Goal: Understand site structure

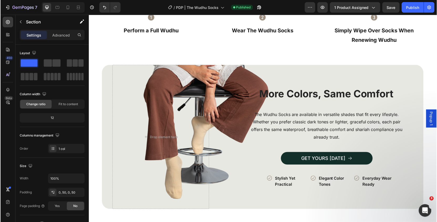
scroll to position [1002, 0]
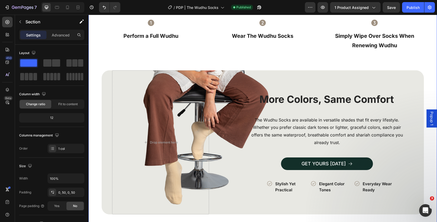
click at [98, 60] on div "How to Use in 3 Simple Steps Heading Image Row Icon Perform a Full Wudhu Text B…" at bounding box center [263, 190] width 349 height 615
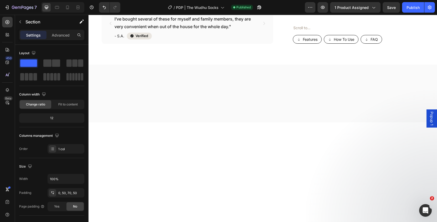
scroll to position [0, 0]
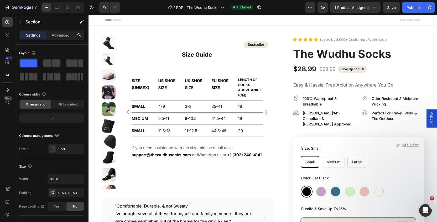
click at [288, 20] on div "Header" at bounding box center [262, 20] width 315 height 11
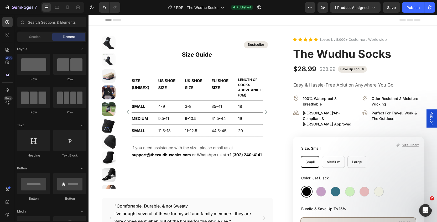
click at [288, 17] on div "Header" at bounding box center [262, 20] width 315 height 11
click at [289, 18] on div "Header" at bounding box center [262, 20] width 315 height 11
click at [289, 20] on div "Header" at bounding box center [262, 20] width 315 height 11
click at [286, 20] on div "Header" at bounding box center [262, 20] width 315 height 11
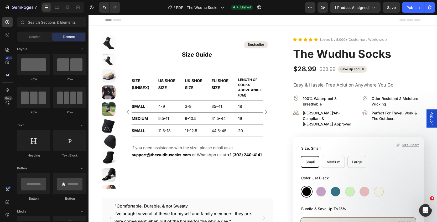
click at [286, 20] on div "Header" at bounding box center [262, 20] width 315 height 11
click at [292, 22] on div "Header" at bounding box center [262, 20] width 315 height 11
click at [284, 24] on div "Header" at bounding box center [262, 20] width 315 height 11
